Goal: Navigation & Orientation: Find specific page/section

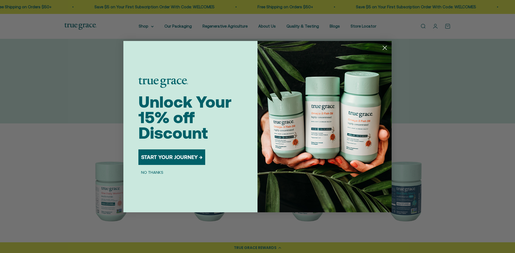
click at [385, 47] on circle "Close dialog" at bounding box center [384, 47] width 9 height 9
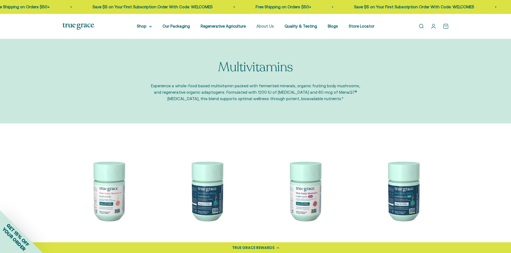
click at [266, 25] on link "About Us" at bounding box center [264, 26] width 17 height 5
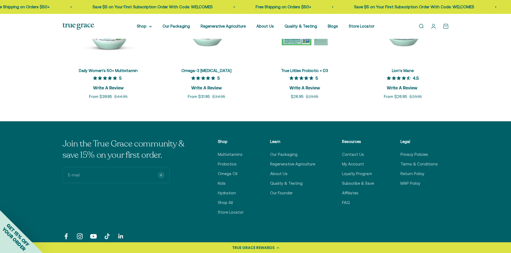
scroll to position [1287, 0]
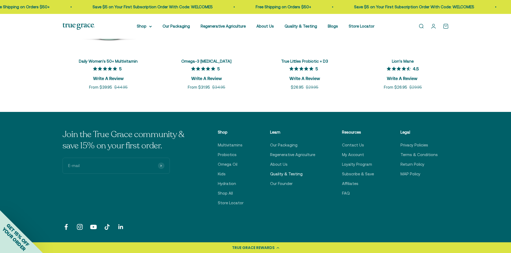
click at [281, 173] on link "Quality & Testing" at bounding box center [286, 174] width 32 height 6
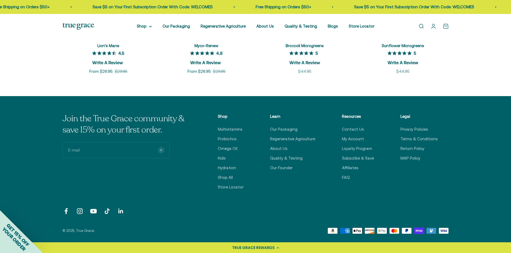
scroll to position [804, 0]
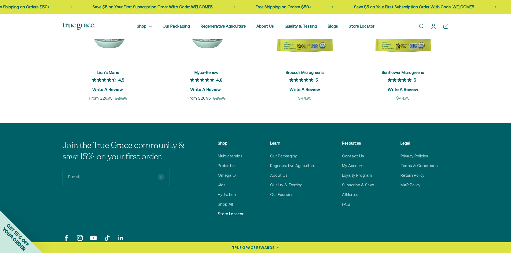
click at [233, 214] on link "Store Locator" at bounding box center [231, 214] width 26 height 6
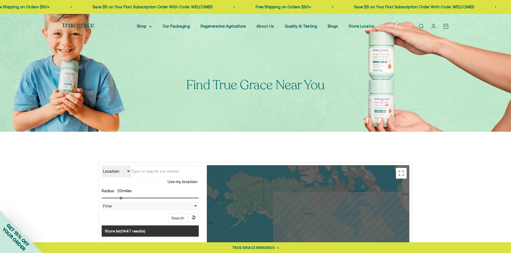
scroll to position [54, 0]
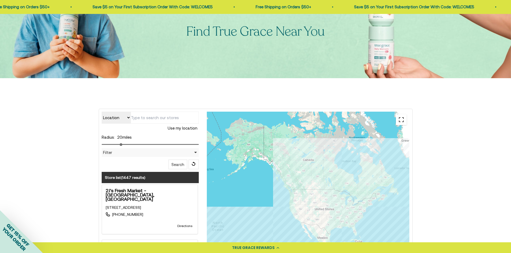
drag, startPoint x: 399, startPoint y: 119, endPoint x: 399, endPoint y: 142, distance: 23.3
click at [399, 119] on button "Toggle fullscreen view" at bounding box center [401, 119] width 11 height 11
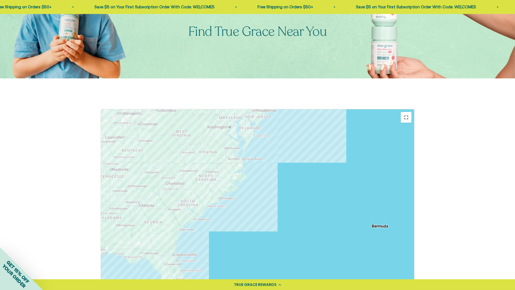
click at [287, 158] on div at bounding box center [257, 228] width 313 height 239
drag, startPoint x: 222, startPoint y: 112, endPoint x: 240, endPoint y: 134, distance: 28.7
click at [240, 134] on div at bounding box center [257, 228] width 313 height 239
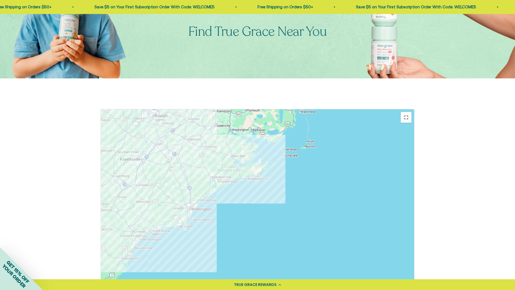
click at [230, 109] on div at bounding box center [257, 228] width 313 height 239
click at [232, 109] on div at bounding box center [257, 228] width 313 height 239
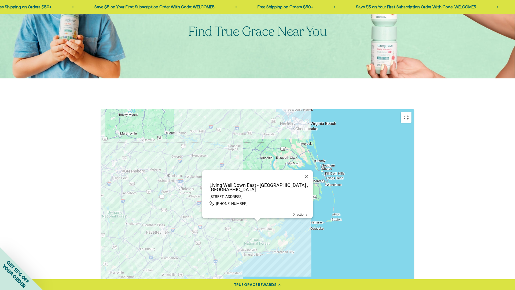
click at [249, 183] on p "Living Well Down East - [GEOGRAPHIC_DATA] , [GEOGRAPHIC_DATA]" at bounding box center [258, 187] width 107 height 9
click at [308, 170] on button "Close" at bounding box center [306, 176] width 13 height 13
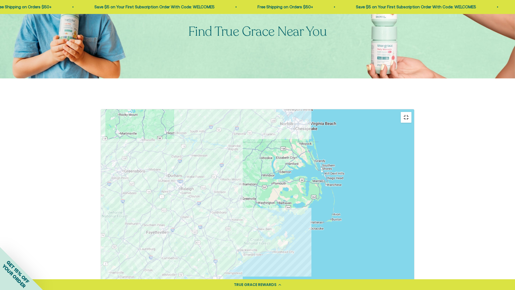
click at [411, 112] on button "Toggle fullscreen view" at bounding box center [406, 117] width 11 height 11
